Goal: Navigation & Orientation: Find specific page/section

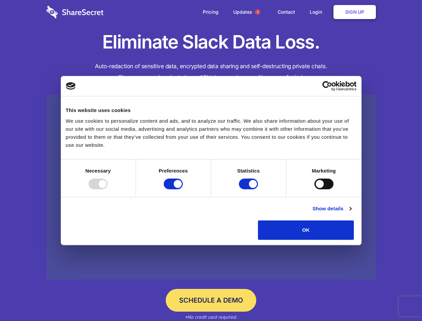
click at [108, 189] on div at bounding box center [98, 183] width 19 height 11
click at [183, 189] on input "Preferences" at bounding box center [173, 183] width 19 height 11
checkbox input "false"
click at [249, 189] on input "Statistics" at bounding box center [248, 183] width 19 height 11
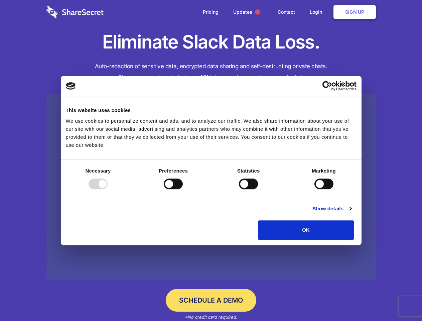
checkbox input "false"
click at [314, 189] on input "Marketing" at bounding box center [323, 183] width 19 height 11
checkbox input "true"
click at [351, 212] on link "Show details" at bounding box center [331, 208] width 39 height 8
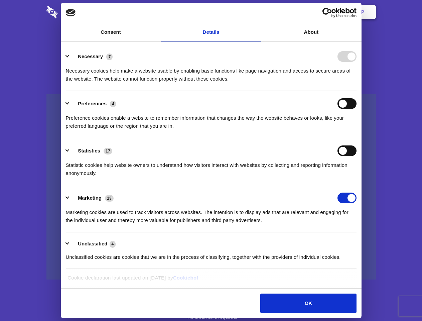
click at [356, 130] on div "Preferences 4 Preference cookies enable a website to remember information that …" at bounding box center [211, 114] width 291 height 32
click at [257, 12] on span "1" at bounding box center [257, 11] width 5 height 5
